Goal: Use online tool/utility: Utilize a website feature to perform a specific function

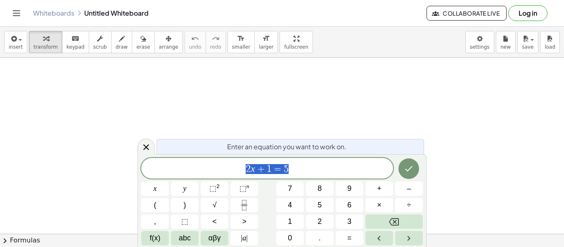
scroll to position [0, 0]
click at [305, 165] on span "2 x + 1 = 5" at bounding box center [267, 170] width 252 height 12
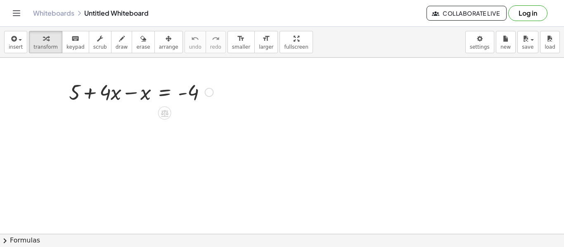
click at [116, 95] on div at bounding box center [141, 92] width 153 height 28
drag, startPoint x: 195, startPoint y: 93, endPoint x: 190, endPoint y: 92, distance: 5.9
click at [190, 92] on div at bounding box center [141, 92] width 153 height 28
click at [113, 93] on div at bounding box center [141, 92] width 153 height 28
drag, startPoint x: 113, startPoint y: 93, endPoint x: 139, endPoint y: 95, distance: 26.1
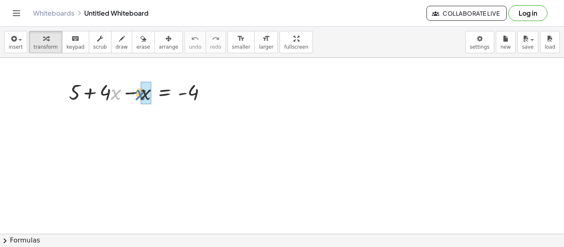
click at [139, 95] on div at bounding box center [141, 92] width 153 height 28
drag, startPoint x: 132, startPoint y: 94, endPoint x: 117, endPoint y: 97, distance: 14.8
click at [117, 97] on div at bounding box center [141, 92] width 153 height 28
click at [128, 93] on div at bounding box center [141, 92] width 153 height 28
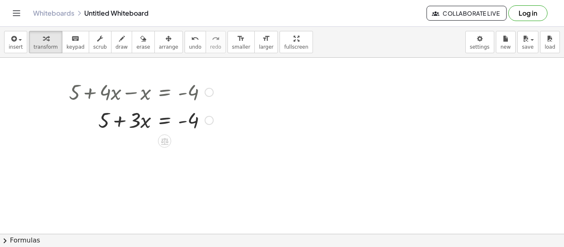
click at [184, 133] on div at bounding box center [141, 120] width 153 height 28
click at [185, 124] on div at bounding box center [141, 120] width 153 height 28
click at [209, 121] on div at bounding box center [209, 120] width 9 height 9
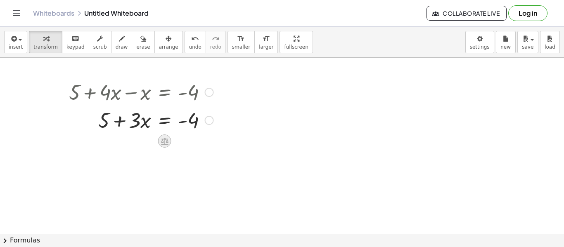
click at [162, 142] on icon at bounding box center [164, 141] width 7 height 7
click at [163, 142] on span "×" at bounding box center [164, 141] width 5 height 12
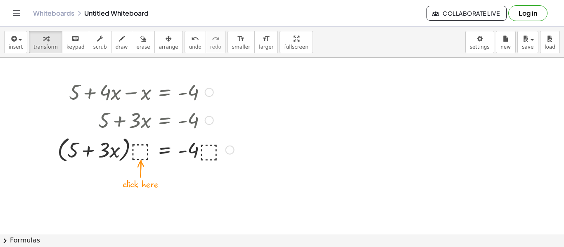
click at [140, 145] on div at bounding box center [145, 149] width 185 height 31
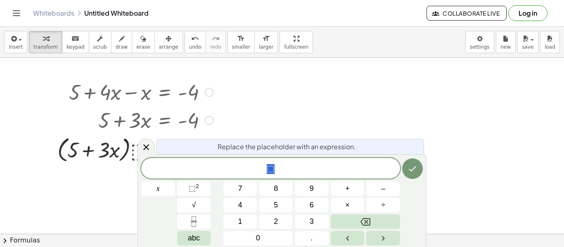
scroll to position [2, 0]
click at [189, 44] on span "undo" at bounding box center [195, 47] width 12 height 6
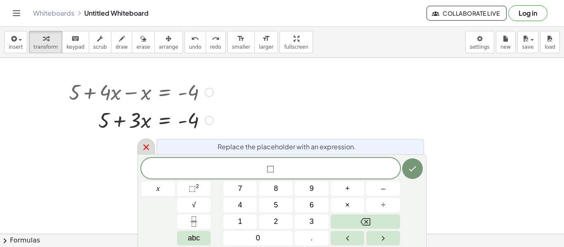
click at [146, 142] on icon at bounding box center [146, 147] width 10 height 10
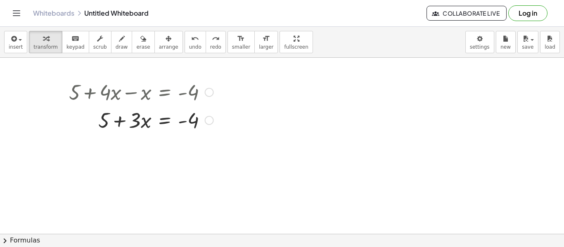
click at [161, 119] on div at bounding box center [145, 120] width 185 height 28
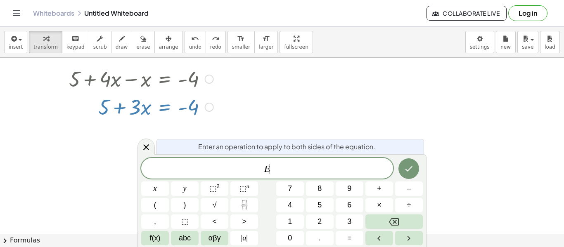
scroll to position [14, 0]
click at [257, 168] on span "E ​" at bounding box center [267, 170] width 252 height 12
click at [413, 171] on icon "Done" at bounding box center [409, 169] width 10 height 10
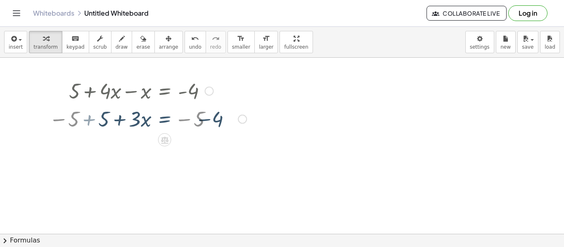
scroll to position [0, 0]
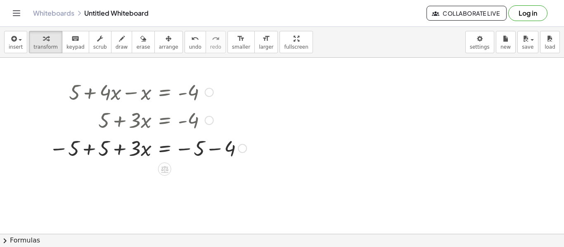
click at [89, 150] on div at bounding box center [145, 148] width 185 height 28
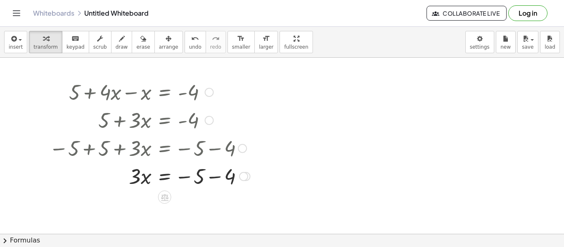
click at [215, 176] on div at bounding box center [145, 176] width 185 height 28
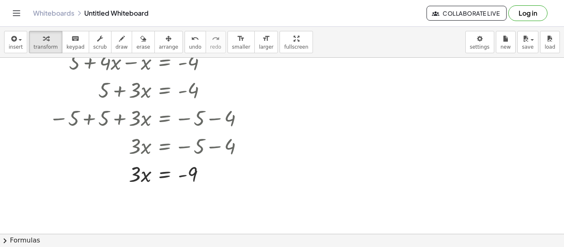
scroll to position [31, 0]
click at [164, 171] on div at bounding box center [145, 173] width 185 height 28
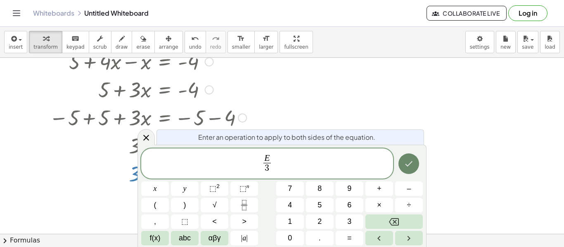
click at [410, 164] on icon "Done" at bounding box center [409, 163] width 7 height 5
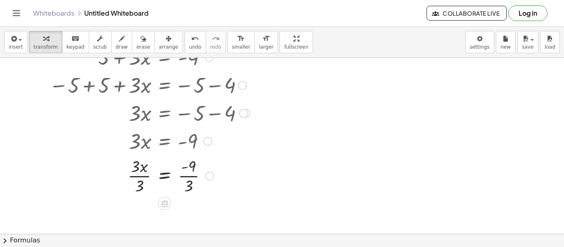
scroll to position [64, 0]
click at [144, 174] on div at bounding box center [145, 174] width 185 height 41
click at [187, 175] on div at bounding box center [145, 174] width 185 height 41
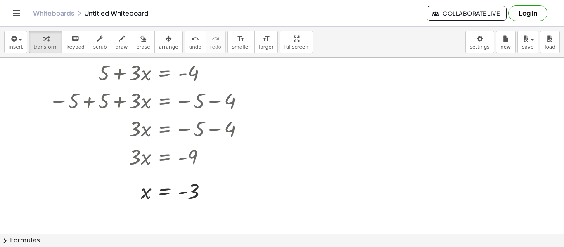
scroll to position [47, 0]
drag, startPoint x: 205, startPoint y: 193, endPoint x: 206, endPoint y: 229, distance: 35.9
click at [165, 225] on div "x = - - 3" at bounding box center [165, 225] width 0 height 0
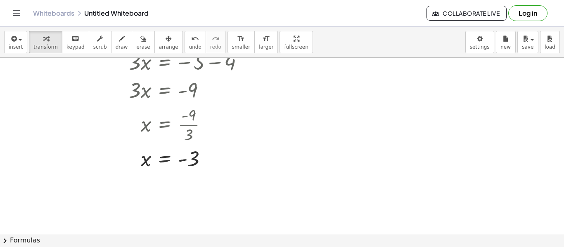
scroll to position [118, 0]
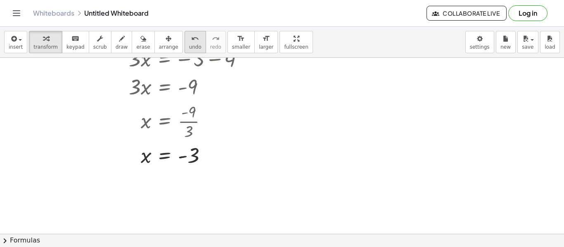
click at [189, 40] on div "undo" at bounding box center [195, 38] width 12 height 10
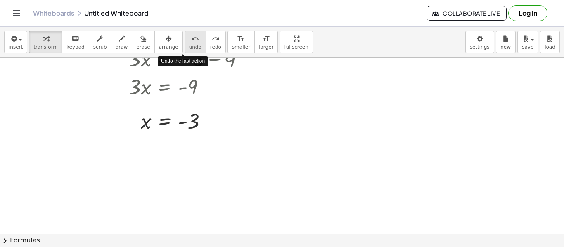
click at [189, 40] on div "undo" at bounding box center [195, 38] width 12 height 10
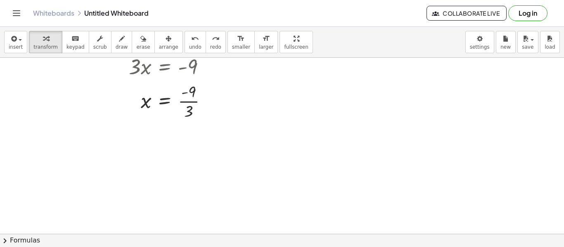
scroll to position [140, 0]
click at [189, 45] on span "undo" at bounding box center [195, 47] width 12 height 6
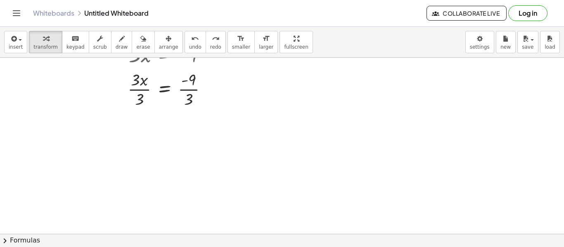
scroll to position [151, 0]
click at [145, 88] on div at bounding box center [145, 87] width 185 height 41
click at [190, 132] on div at bounding box center [145, 129] width 185 height 41
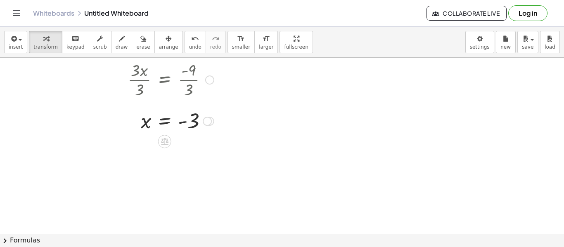
scroll to position [157, 0]
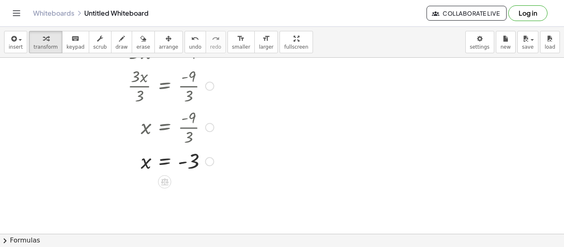
drag, startPoint x: 207, startPoint y: 125, endPoint x: 209, endPoint y: 167, distance: 42.2
click at [165, 162] on div "x = - - 3" at bounding box center [165, 162] width 0 height 0
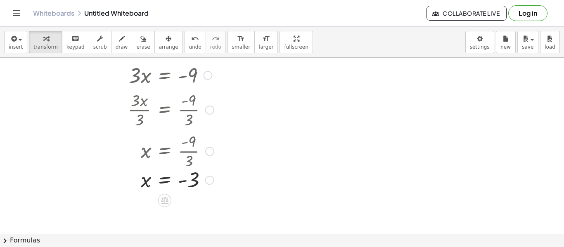
drag, startPoint x: 205, startPoint y: 152, endPoint x: 205, endPoint y: 181, distance: 29.3
click at [165, 180] on div "x = - - 3" at bounding box center [165, 180] width 0 height 0
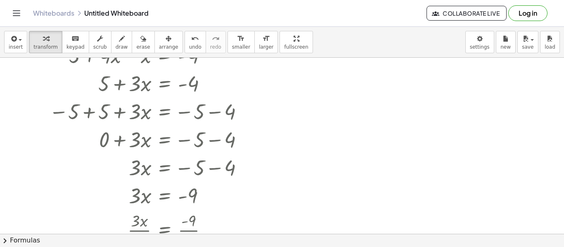
scroll to position [0, 0]
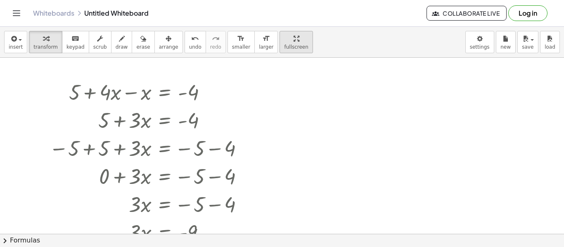
click at [284, 48] on span "fullscreen" at bounding box center [296, 47] width 24 height 6
click at [310, 101] on div at bounding box center [282, 234] width 564 height 353
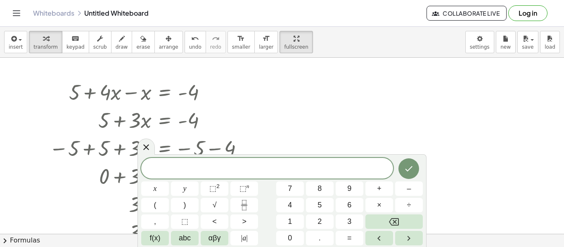
scroll to position [0, 0]
click at [412, 171] on icon "Done" at bounding box center [409, 169] width 10 height 10
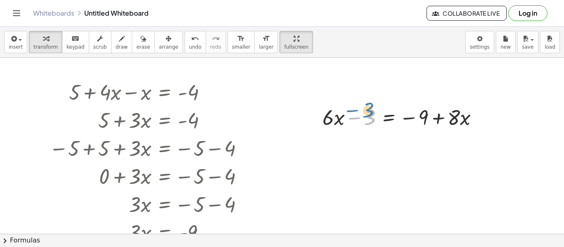
click at [374, 117] on div at bounding box center [403, 117] width 171 height 28
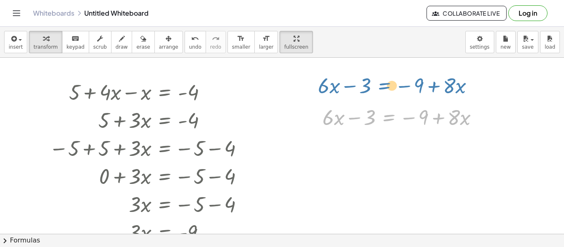
drag, startPoint x: 389, startPoint y: 118, endPoint x: 385, endPoint y: 85, distance: 32.9
click at [385, 85] on div "+ 5 + · 4 · x − x = - 4 + 5 + · 3 · x = - 4 − 5 + 5 + · 3 · x = − 5 − 4 + 0 + ·…" at bounding box center [282, 234] width 564 height 353
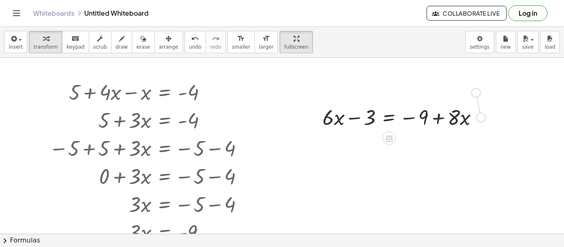
drag, startPoint x: 481, startPoint y: 117, endPoint x: 476, endPoint y: 92, distance: 26.2
click at [476, 92] on div "+ 5 + · 4 · x − x = - 4 + 5 + · 3 · x = - 4 − 5 + 5 + · 3 · x = − 5 − 4 + 0 + ·…" at bounding box center [282, 234] width 564 height 353
click at [396, 120] on div at bounding box center [403, 117] width 171 height 28
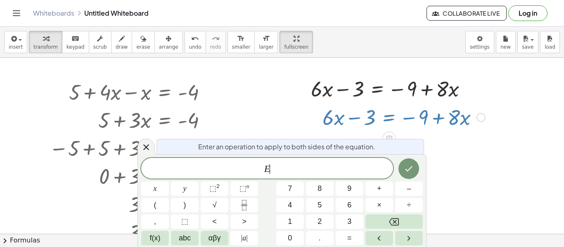
scroll to position [1, 0]
click at [408, 225] on button "Backspace" at bounding box center [394, 222] width 57 height 14
click at [468, 207] on div at bounding box center [282, 234] width 564 height 353
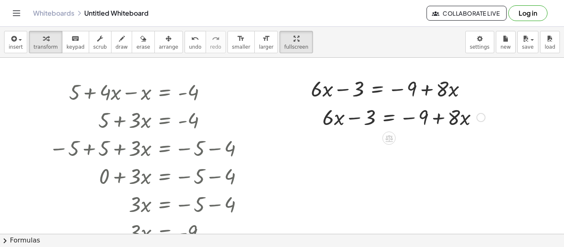
click at [389, 116] on div at bounding box center [403, 117] width 171 height 28
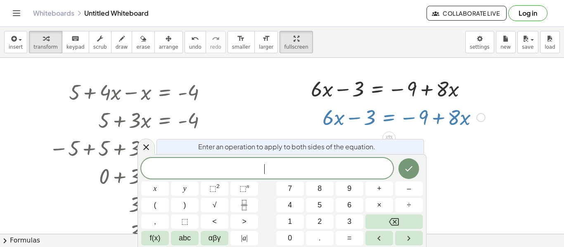
click at [443, 135] on div at bounding box center [282, 234] width 564 height 353
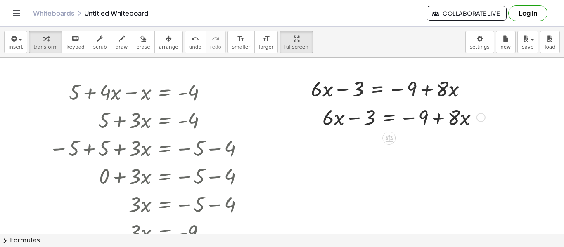
drag, startPoint x: 494, startPoint y: 116, endPoint x: 358, endPoint y: 128, distance: 136.9
click at [358, 128] on div "+ 5 + · 4 · x − x = - 4 + 5 + · 3 · x = - 4 − 5 + 5 + · 3 · x = − 5 − 4 + 0 + ·…" at bounding box center [282, 234] width 564 height 353
click at [471, 89] on div at bounding box center [469, 89] width 9 height 9
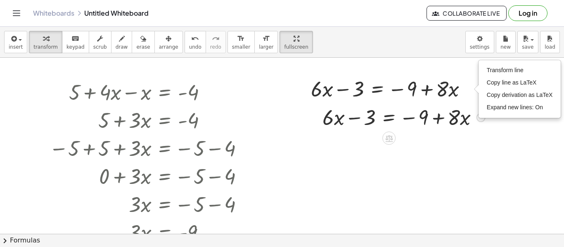
click at [479, 119] on div at bounding box center [481, 117] width 9 height 9
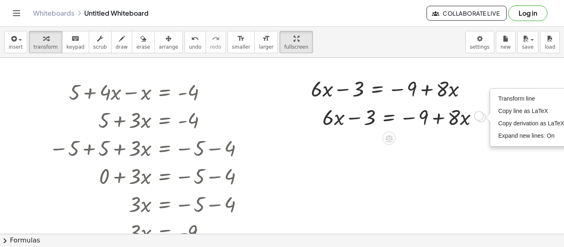
click at [478, 117] on div "Transform line Copy line as LaTeX Copy derivation as LaTeX Expand new lines: On" at bounding box center [481, 117] width 9 height 9
click at [527, 18] on button "Log in" at bounding box center [527, 13] width 39 height 16
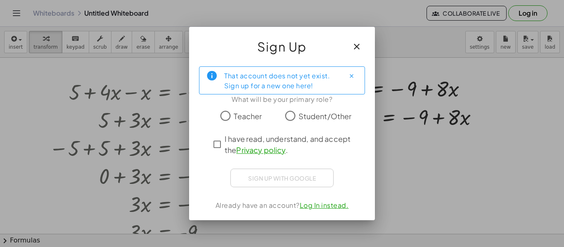
click at [303, 120] on span "Student/Other" at bounding box center [325, 116] width 53 height 11
click at [290, 138] on span "I have read, understand, and accept the Privacy policy ." at bounding box center [290, 144] width 130 height 22
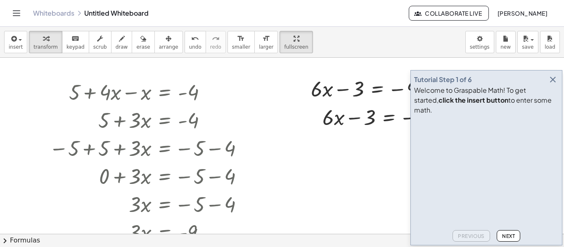
click at [552, 85] on icon "button" at bounding box center [553, 80] width 10 height 10
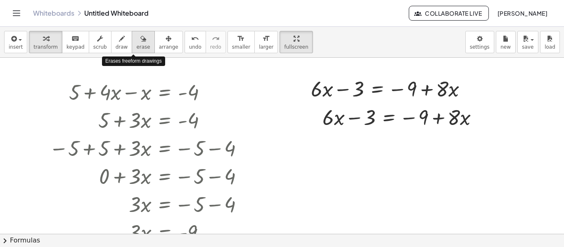
click at [132, 43] on button "erase" at bounding box center [143, 42] width 23 height 22
click at [367, 113] on div at bounding box center [282, 234] width 564 height 353
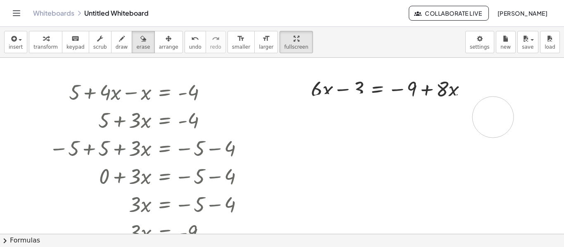
drag, startPoint x: 367, startPoint y: 114, endPoint x: 501, endPoint y: 119, distance: 133.5
click at [501, 119] on div at bounding box center [282, 234] width 564 height 353
drag, startPoint x: 323, startPoint y: 116, endPoint x: 491, endPoint y: 133, distance: 169.4
click at [491, 133] on div at bounding box center [282, 234] width 564 height 353
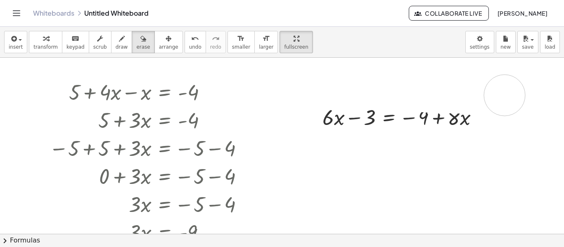
drag, startPoint x: 316, startPoint y: 76, endPoint x: 564, endPoint y: 105, distance: 249.1
click at [564, 105] on div at bounding box center [282, 234] width 564 height 353
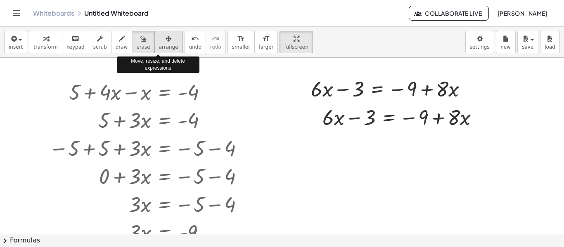
click at [159, 45] on span "arrange" at bounding box center [168, 47] width 19 height 6
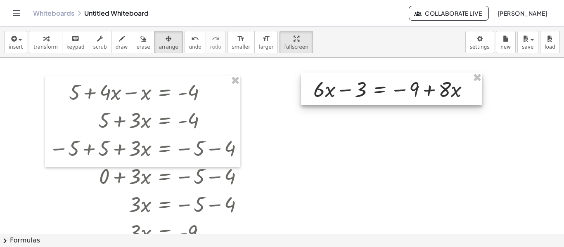
click at [427, 95] on div at bounding box center [391, 89] width 181 height 32
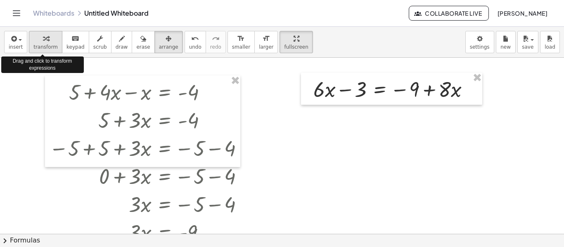
click at [43, 47] on span "transform" at bounding box center [45, 47] width 24 height 6
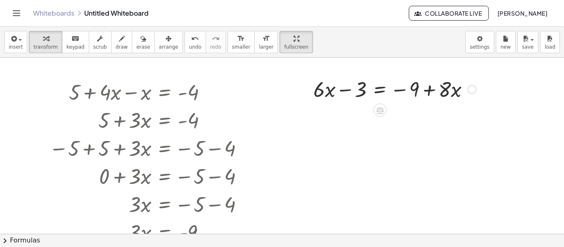
click at [377, 89] on div at bounding box center [394, 89] width 171 height 28
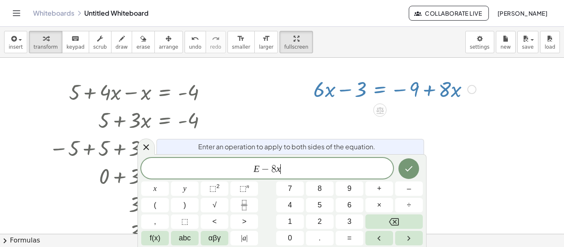
scroll to position [3, 0]
click at [405, 172] on icon "Done" at bounding box center [409, 169] width 10 height 10
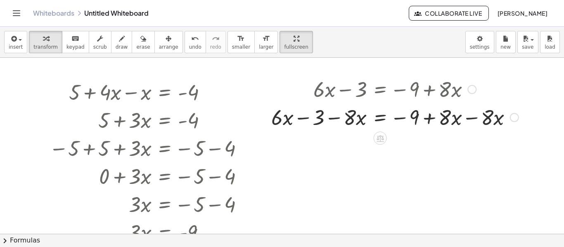
click at [336, 119] on div at bounding box center [395, 117] width 256 height 28
click at [471, 118] on div at bounding box center [395, 117] width 256 height 28
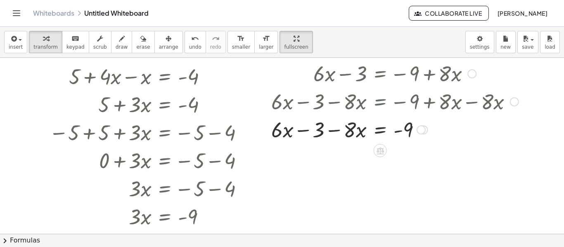
scroll to position [18, 0]
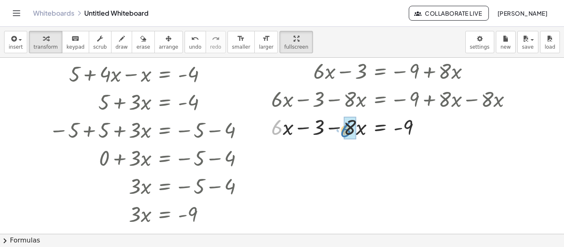
drag, startPoint x: 279, startPoint y: 128, endPoint x: 347, endPoint y: 131, distance: 68.2
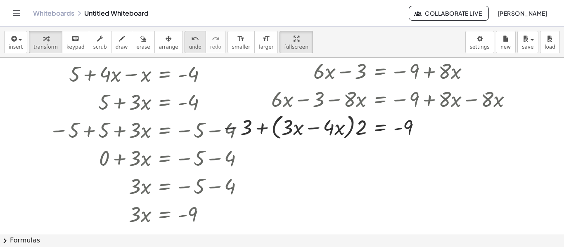
click at [189, 40] on div "undo" at bounding box center [195, 38] width 12 height 10
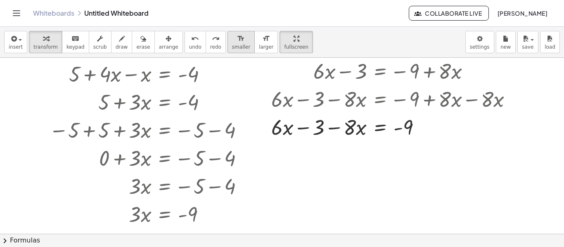
click at [232, 39] on div "format_size" at bounding box center [241, 38] width 18 height 10
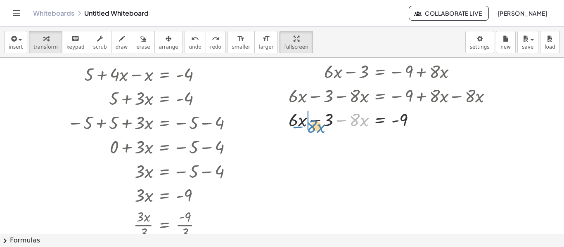
drag, startPoint x: 339, startPoint y: 121, endPoint x: 296, endPoint y: 126, distance: 44.1
click at [296, 126] on div at bounding box center [394, 119] width 218 height 24
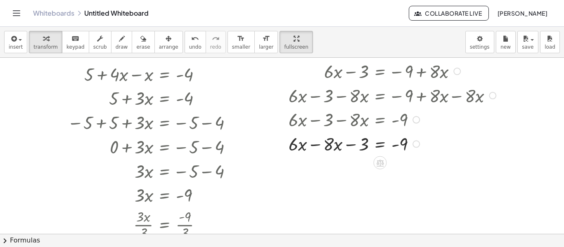
click at [317, 146] on div at bounding box center [394, 143] width 218 height 24
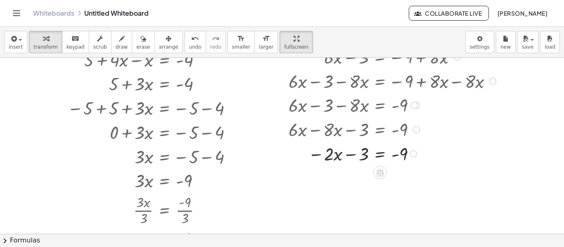
scroll to position [31, 0]
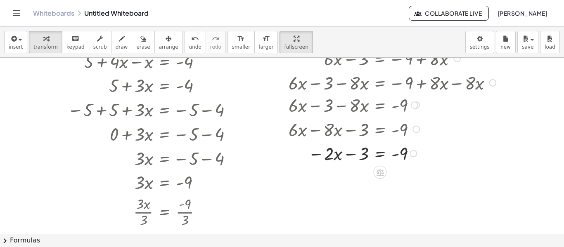
drag, startPoint x: 414, startPoint y: 110, endPoint x: 411, endPoint y: 119, distance: 9.3
click at [380, 59] on div "+ · 6 · x − 3 = − 9 + · 8 · x + · 6 · x − 3 − · 8 · x = − 9 + · 8 · x − · 8 · x…" at bounding box center [380, 59] width 0 height 0
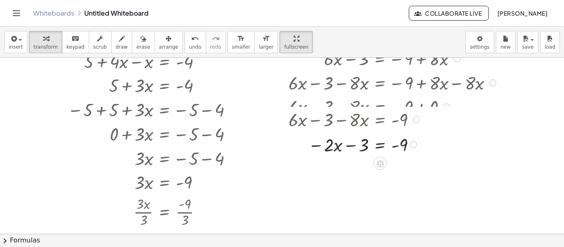
drag, startPoint x: 412, startPoint y: 156, endPoint x: 414, endPoint y: 146, distance: 10.1
click at [414, 146] on div at bounding box center [413, 144] width 7 height 7
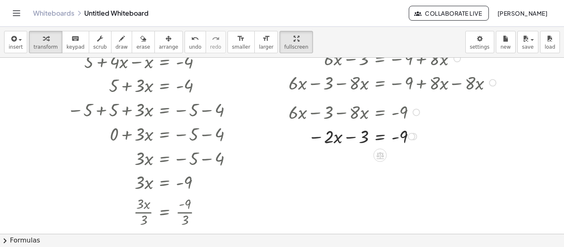
drag, startPoint x: 414, startPoint y: 132, endPoint x: 412, endPoint y: 108, distance: 23.6
click at [380, 113] on div "+ · 6 · x − 3 − · 8 · x = - 9" at bounding box center [380, 113] width 0 height 0
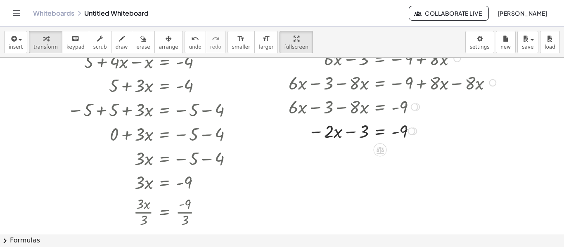
click at [380, 133] on div at bounding box center [394, 131] width 218 height 24
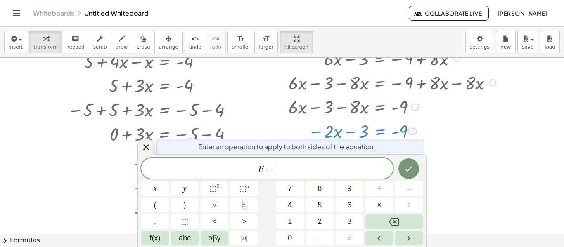
scroll to position [5, 0]
click at [406, 165] on icon "Done" at bounding box center [409, 169] width 10 height 10
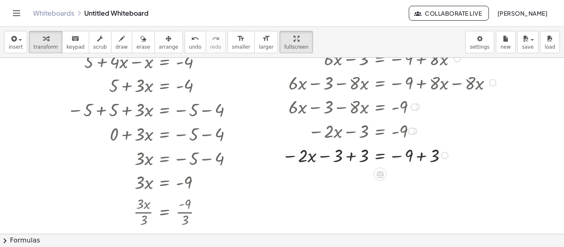
click at [353, 156] on div at bounding box center [390, 155] width 225 height 24
click at [424, 182] on div at bounding box center [390, 179] width 225 height 24
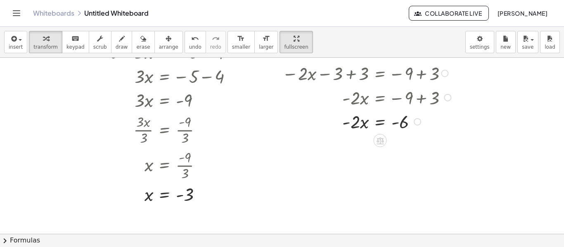
scroll to position [116, 0]
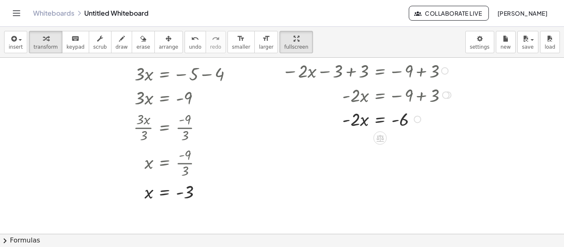
click at [375, 121] on div at bounding box center [390, 119] width 225 height 24
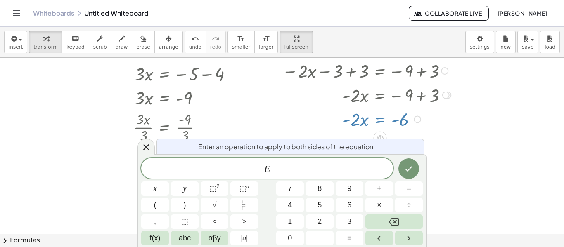
scroll to position [6, 0]
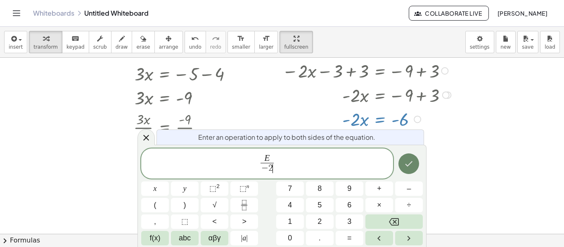
click at [407, 170] on button "Done" at bounding box center [409, 164] width 21 height 21
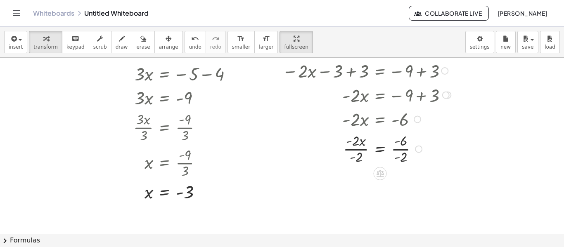
click at [362, 150] on div at bounding box center [390, 149] width 225 height 36
click at [403, 183] on div at bounding box center [390, 184] width 225 height 36
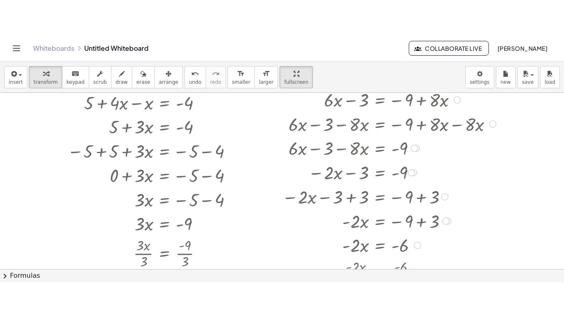
scroll to position [30, 0]
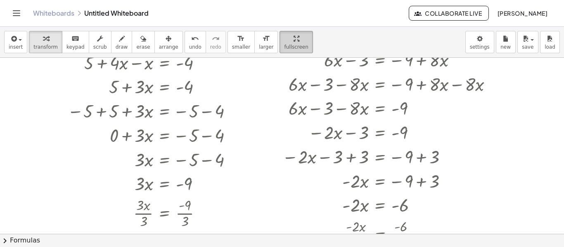
click at [294, 43] on icon "button" at bounding box center [297, 39] width 6 height 10
click at [271, 84] on div "insert select one: Math Expression Function Text Youtube Video Graphing Geometr…" at bounding box center [282, 137] width 564 height 221
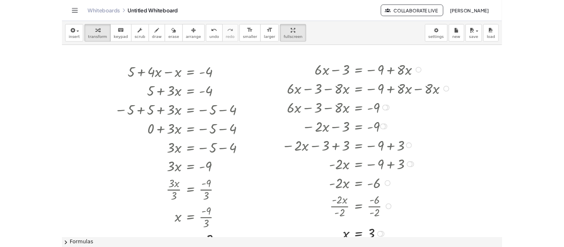
scroll to position [2, 0]
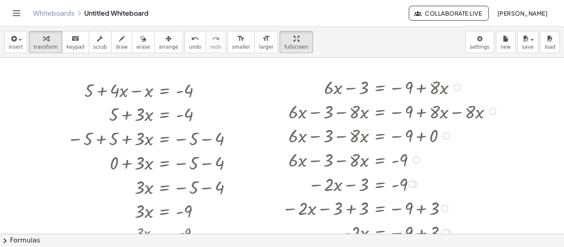
drag, startPoint x: 413, startPoint y: 137, endPoint x: 412, endPoint y: 169, distance: 31.8
click at [380, 160] on div "+ · 6 · x − 3 − · 8 · x = - 9" at bounding box center [380, 160] width 0 height 0
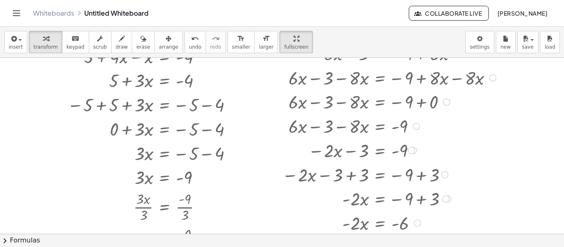
scroll to position [44, 0]
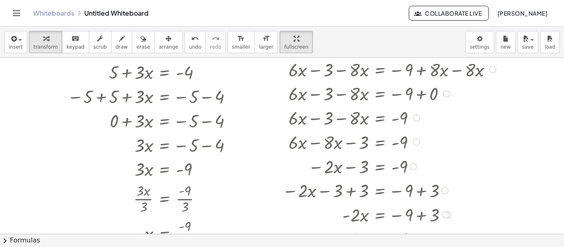
drag, startPoint x: 412, startPoint y: 144, endPoint x: 413, endPoint y: 183, distance: 39.2
click at [380, 45] on div "+ · 6 · x − 3 = − 9 + · 8 · x + · 6 · x − 3 − · 8 · x = − 9 + · 8 · x − · 8 · x…" at bounding box center [380, 45] width 0 height 0
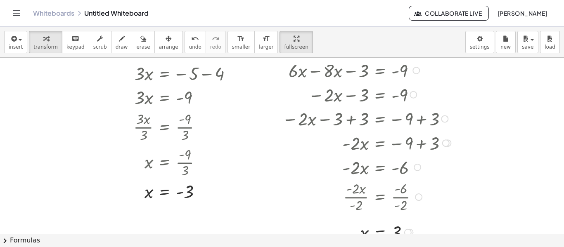
scroll to position [116, 0]
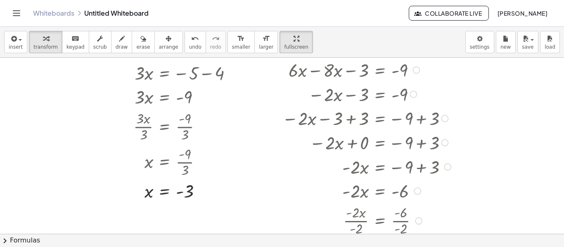
drag, startPoint x: 445, startPoint y: 142, endPoint x: 445, endPoint y: 183, distance: 41.3
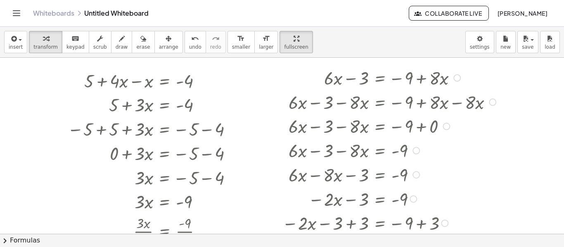
scroll to position [0, 0]
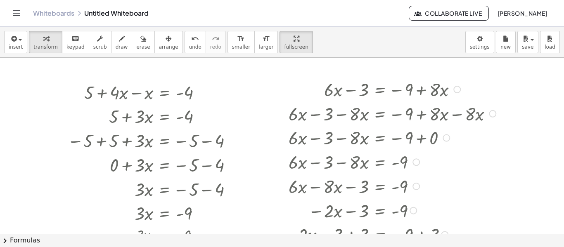
drag, startPoint x: 490, startPoint y: 115, endPoint x: 487, endPoint y: 125, distance: 10.1
click at [380, 114] on div "+ · 6 · x − 3 − · 8 · x = − 9 + · 8 · x − · 8 · x" at bounding box center [380, 114] width 0 height 0
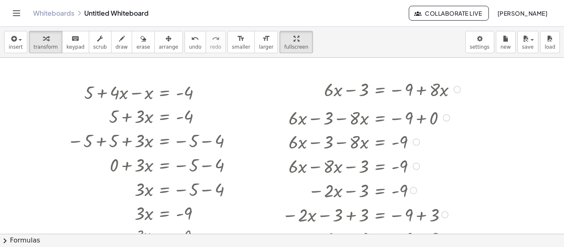
drag, startPoint x: 445, startPoint y: 136, endPoint x: 436, endPoint y: 110, distance: 27.6
click at [380, 118] on div "+ · 6 · x − 3 − · 8 · x = − 9 + 0" at bounding box center [380, 118] width 0 height 0
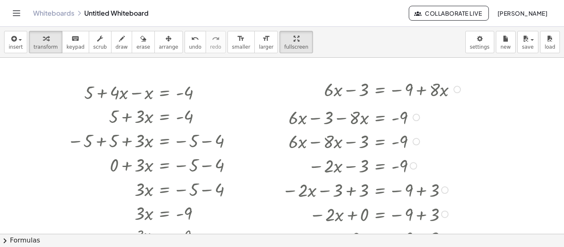
drag, startPoint x: 415, startPoint y: 137, endPoint x: 415, endPoint y: 112, distance: 25.2
click at [380, 118] on div "+ · 6 · x − 3 − · 8 · x = - 9" at bounding box center [380, 118] width 0 height 0
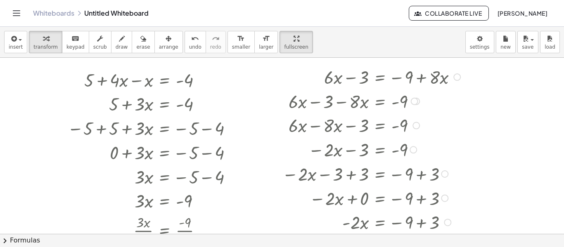
scroll to position [13, 0]
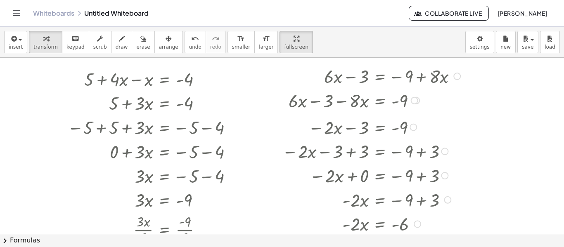
drag, startPoint x: 414, startPoint y: 149, endPoint x: 412, endPoint y: 125, distance: 24.1
click at [412, 125] on div at bounding box center [413, 127] width 7 height 7
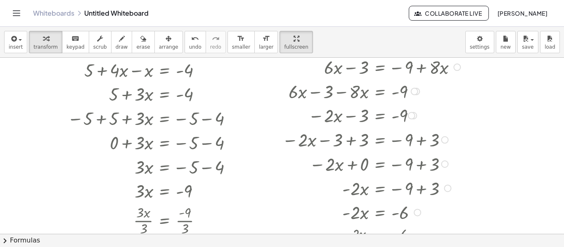
scroll to position [0, 0]
